Goal: Navigation & Orientation: Go to known website

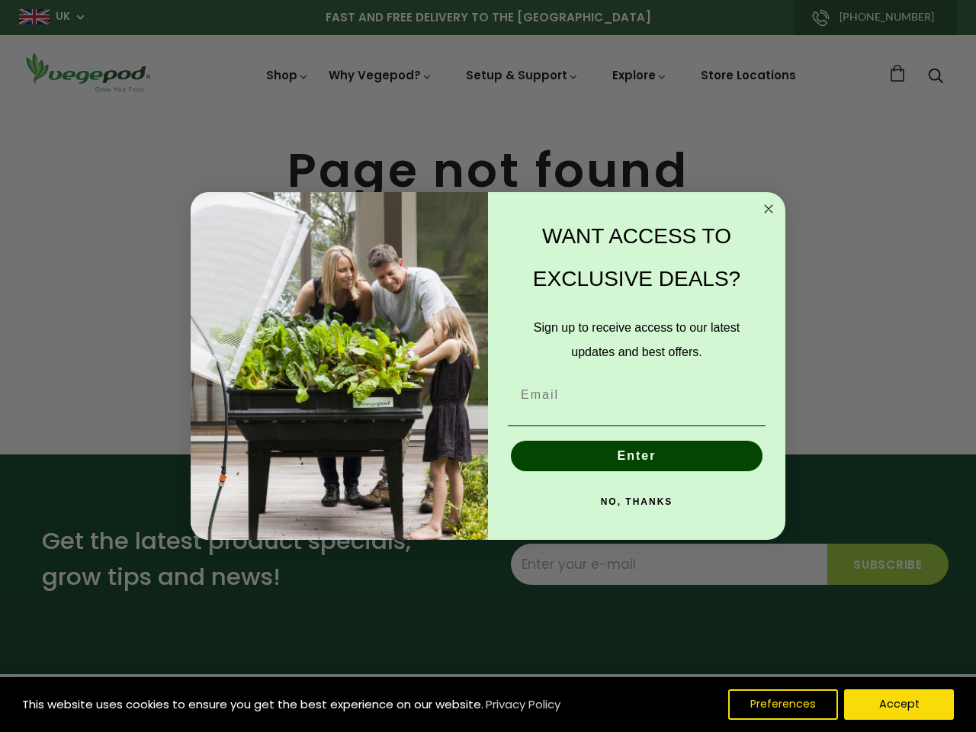
click at [488, 366] on div "WANT ACCESS TO EXCLUSIVE DEALS? Sign up to receive access to our latest updates…" at bounding box center [629, 366] width 282 height 318
click at [769, 209] on icon "Close dialog" at bounding box center [769, 209] width 8 height 8
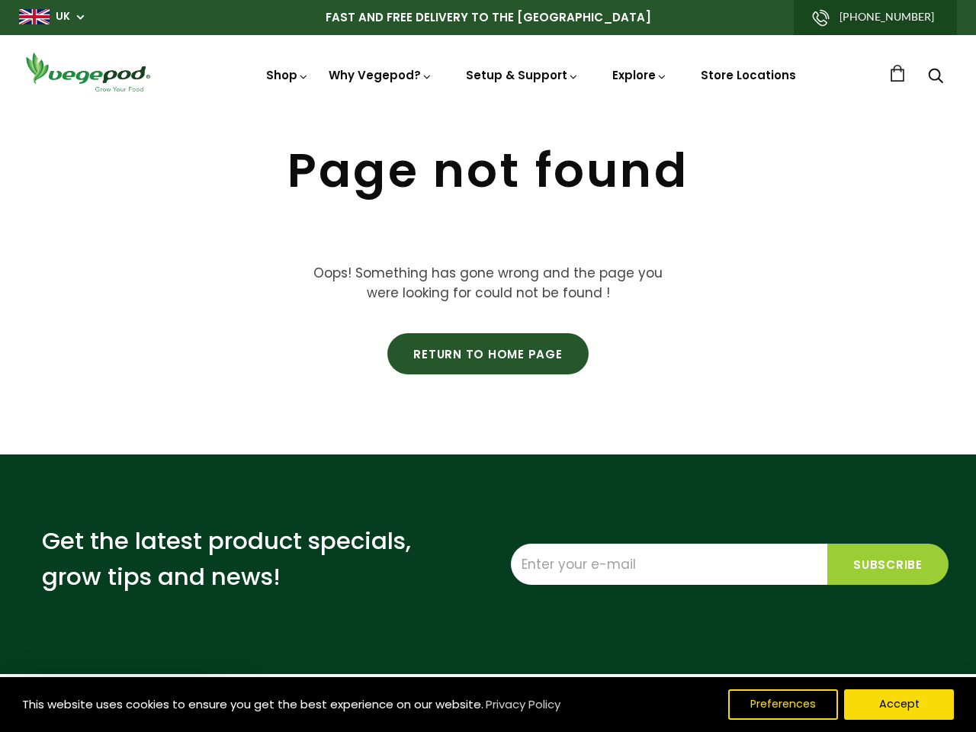
click at [637, 476] on button "Enter" at bounding box center [637, 491] width 252 height 31
click at [637, 514] on div "NO, THANKS" at bounding box center [636, 537] width 267 height 46
